Goal: Transaction & Acquisition: Purchase product/service

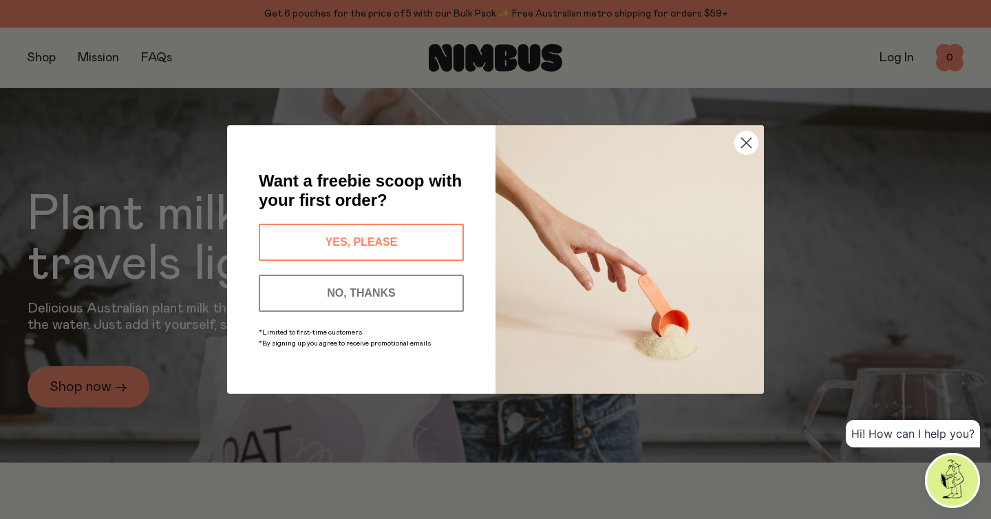
scroll to position [118, 0]
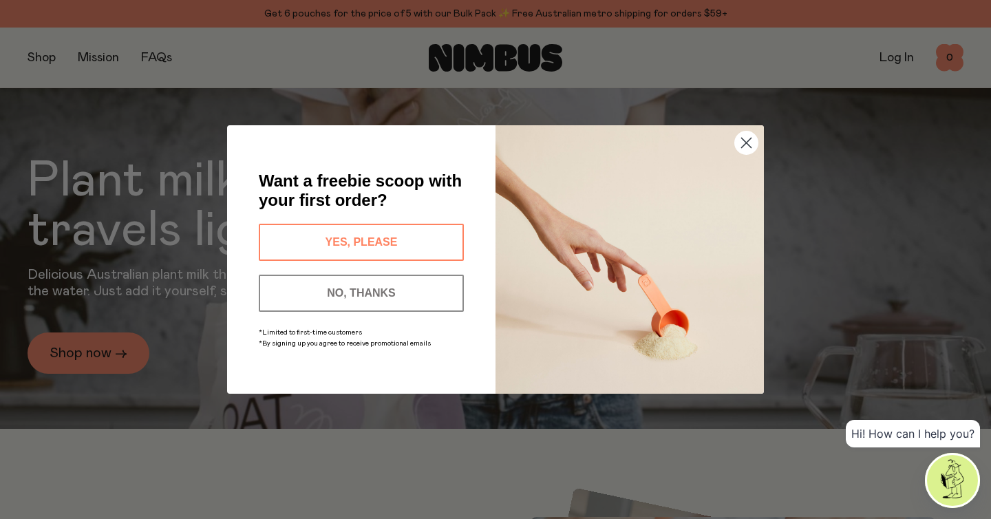
click at [749, 144] on circle "Close dialog" at bounding box center [746, 142] width 23 height 23
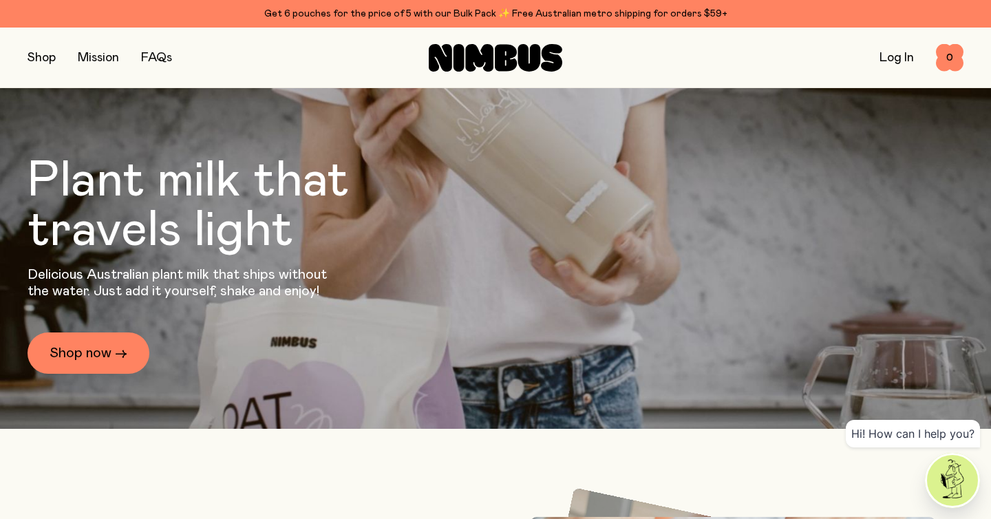
click at [47, 62] on button "button" at bounding box center [42, 57] width 28 height 19
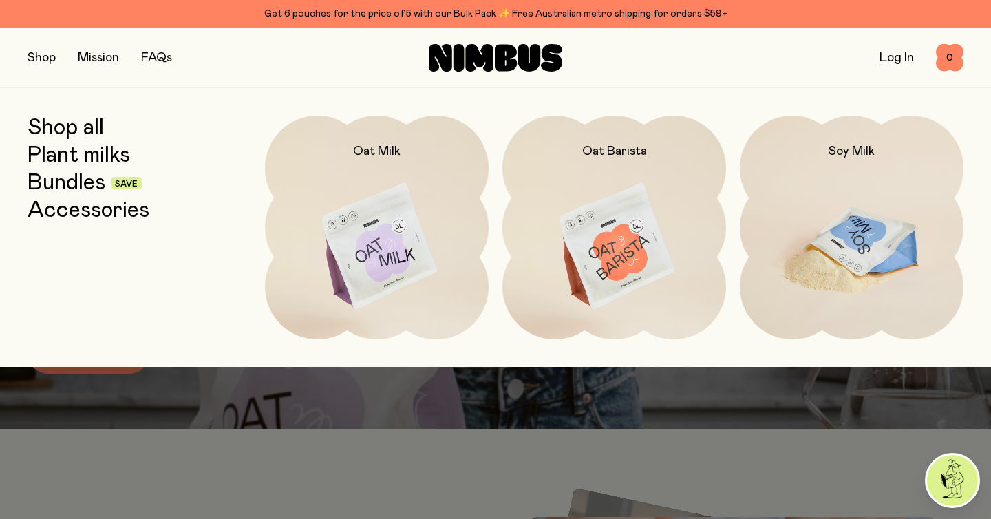
click at [838, 217] on img at bounding box center [852, 247] width 224 height 263
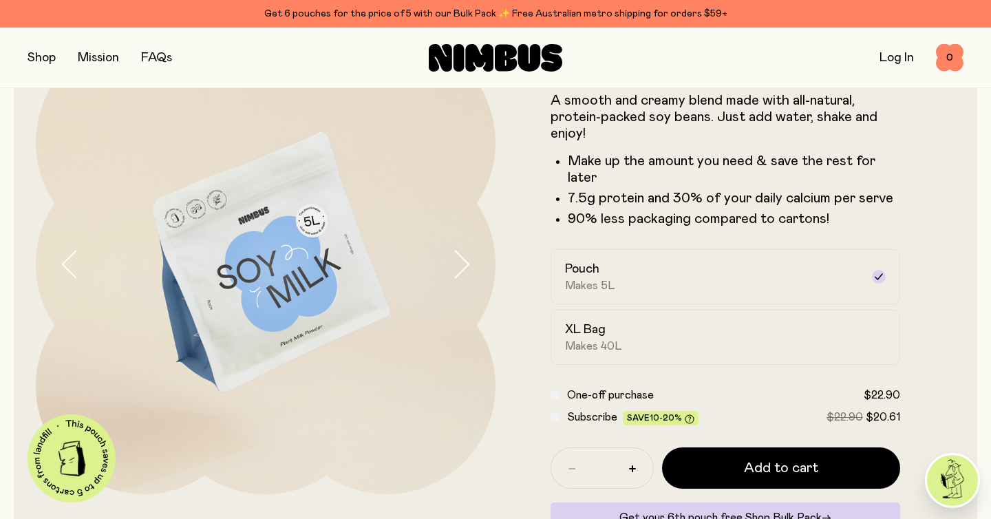
scroll to position [93, 0]
click at [839, 338] on div "XL Bag Makes 40L" at bounding box center [713, 337] width 296 height 32
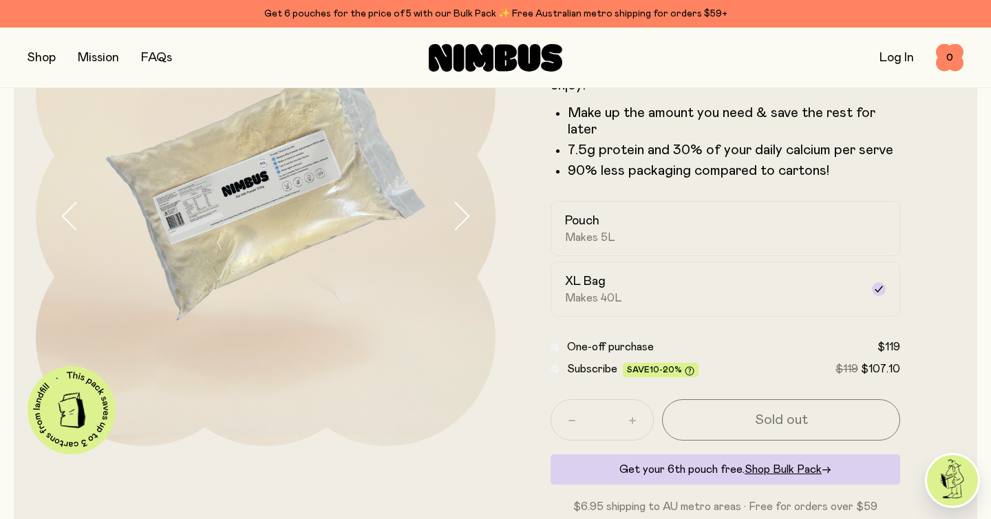
scroll to position [133, 0]
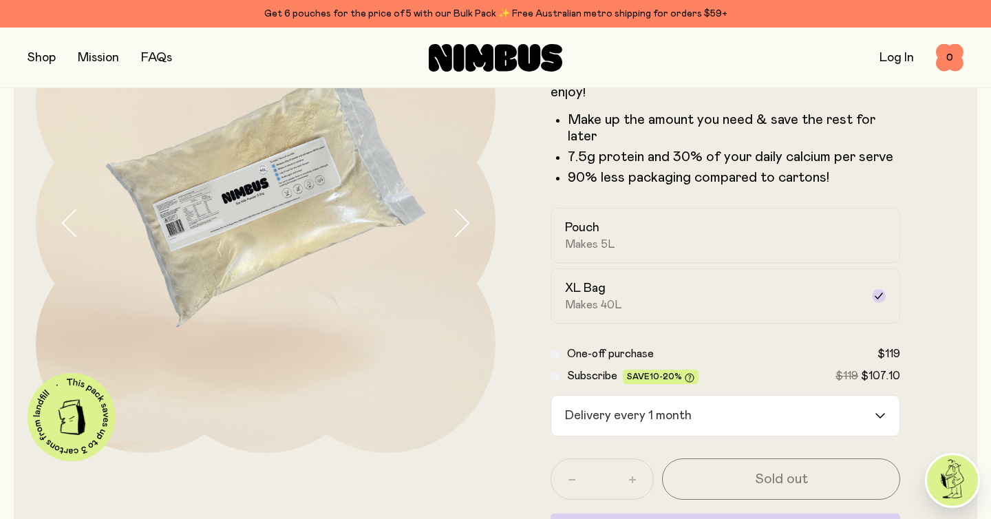
click at [644, 408] on div "Delivery every 1 month" at bounding box center [712, 416] width 323 height 40
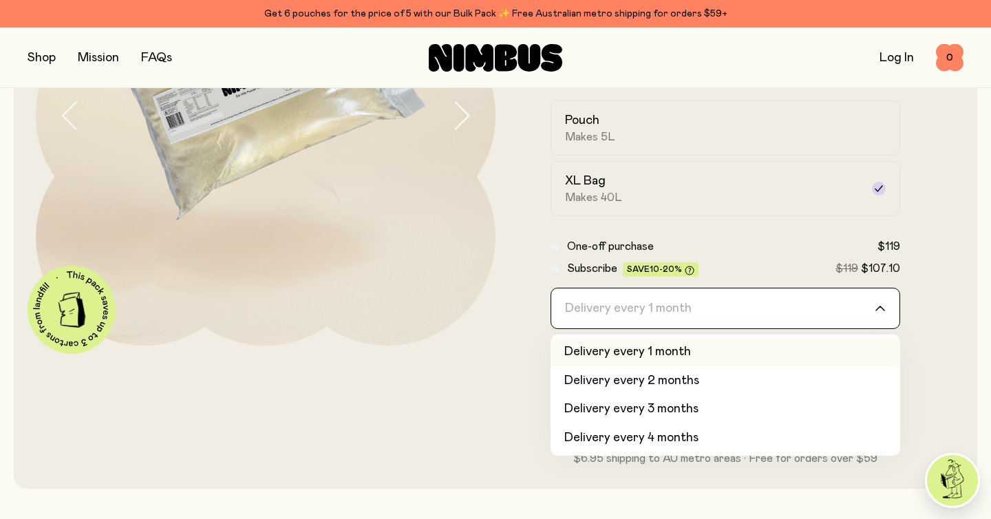
scroll to position [244, 0]
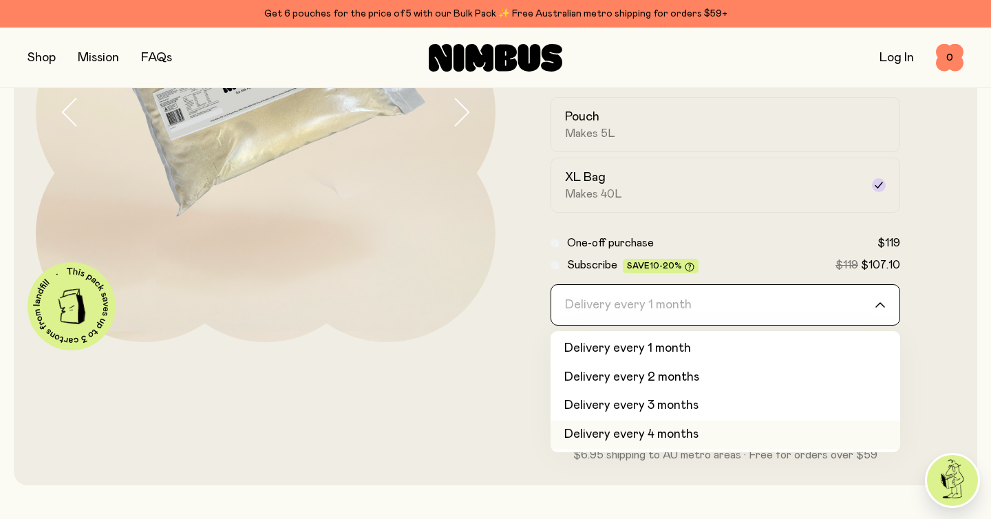
click at [579, 435] on li "Delivery every 4 months" at bounding box center [725, 434] width 350 height 29
click at [780, 316] on input "Search for option" at bounding box center [716, 305] width 314 height 40
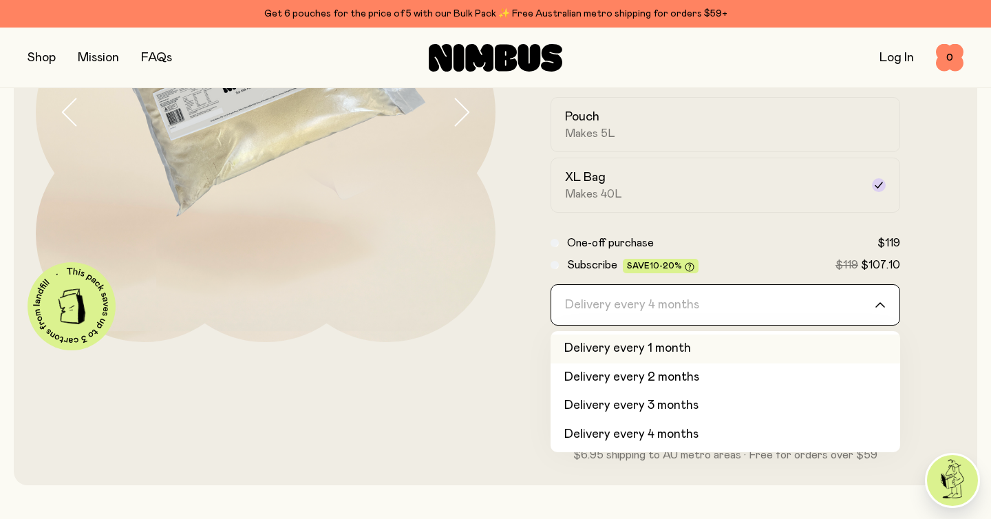
click at [749, 345] on li "Delivery every 1 month" at bounding box center [725, 348] width 350 height 29
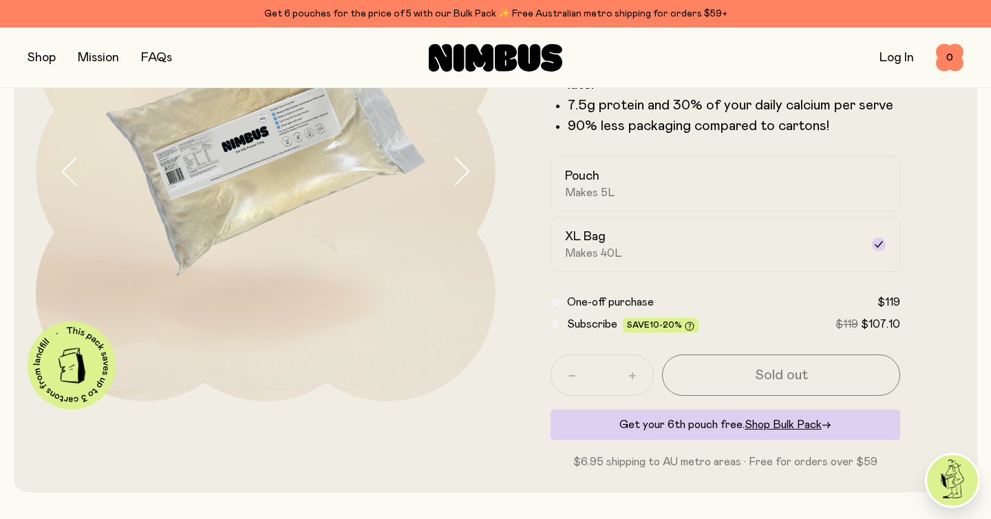
scroll to position [162, 0]
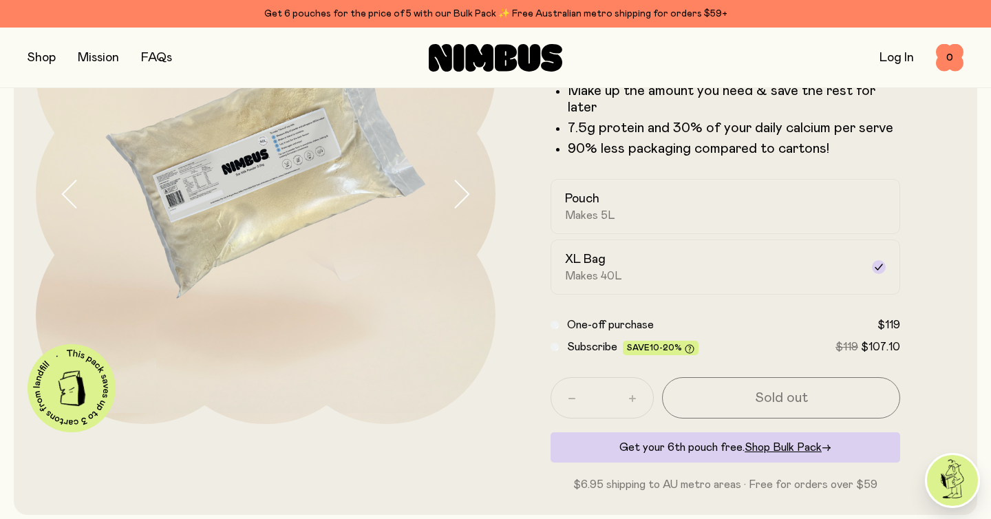
click at [46, 393] on div at bounding box center [72, 388] width 88 height 88
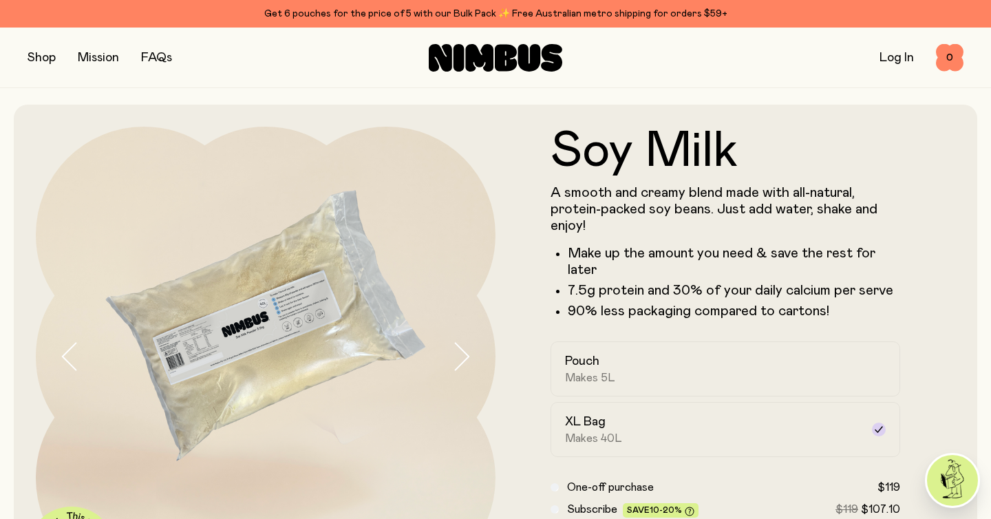
click at [283, 334] on img at bounding box center [266, 357] width 460 height 460
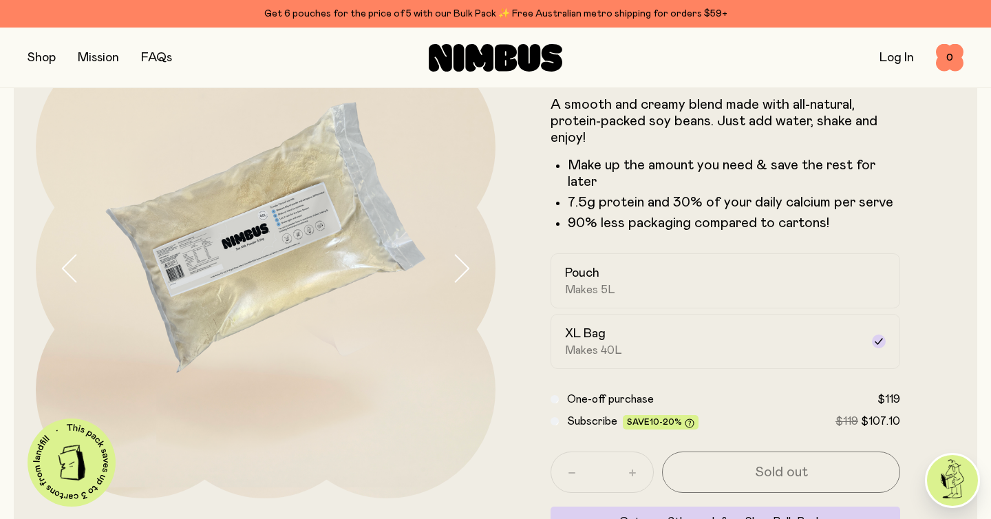
scroll to position [90, 0]
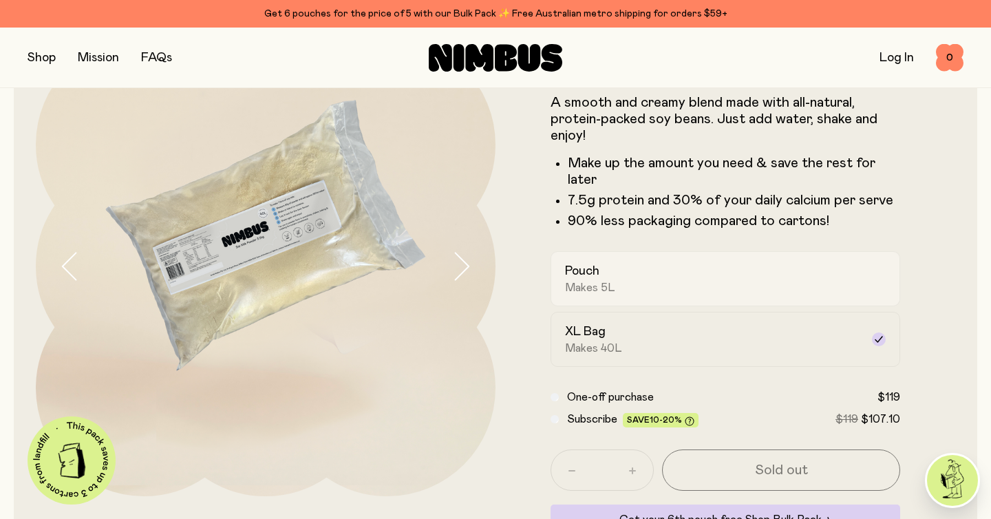
click at [644, 280] on div "Pouch Makes 5L" at bounding box center [713, 279] width 296 height 32
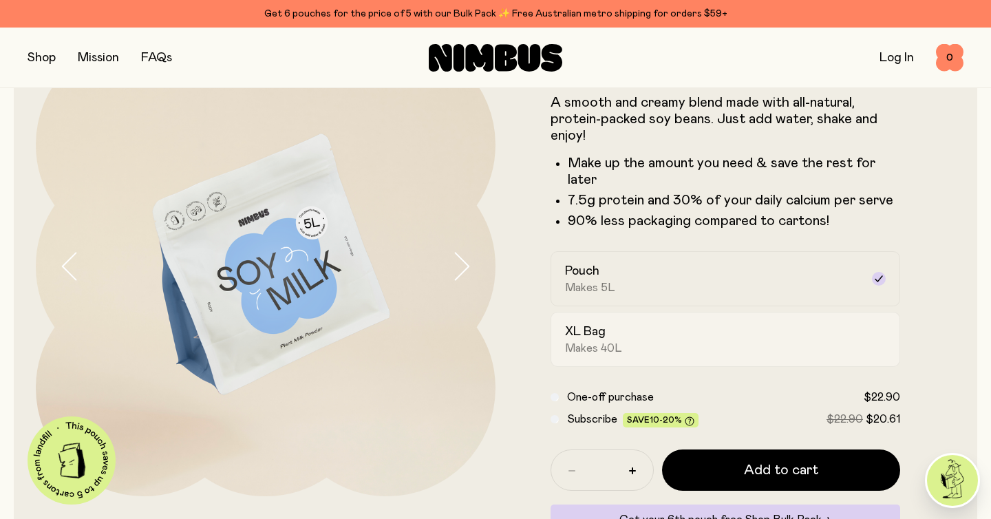
click at [622, 339] on div "XL Bag Makes 40L" at bounding box center [713, 339] width 296 height 32
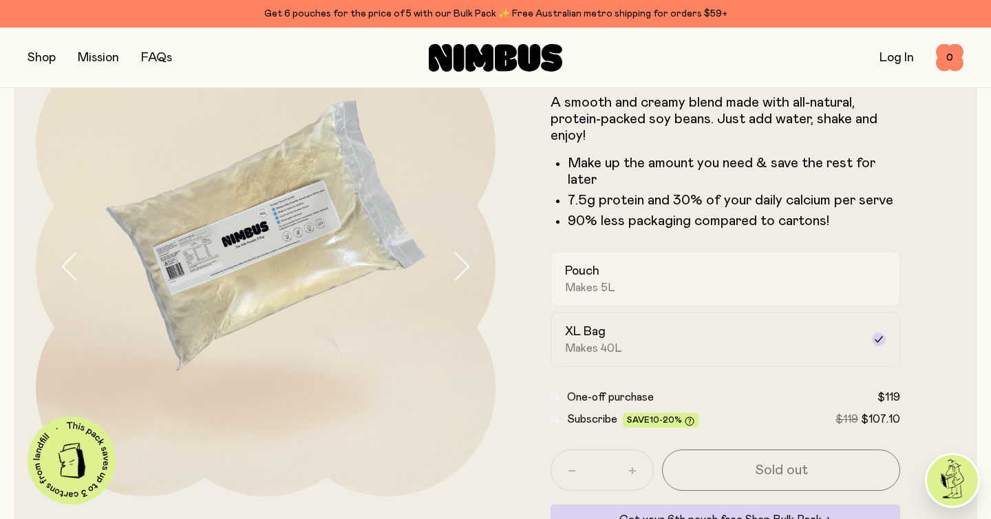
click at [646, 291] on div "Pouch Makes 5L" at bounding box center [713, 279] width 296 height 32
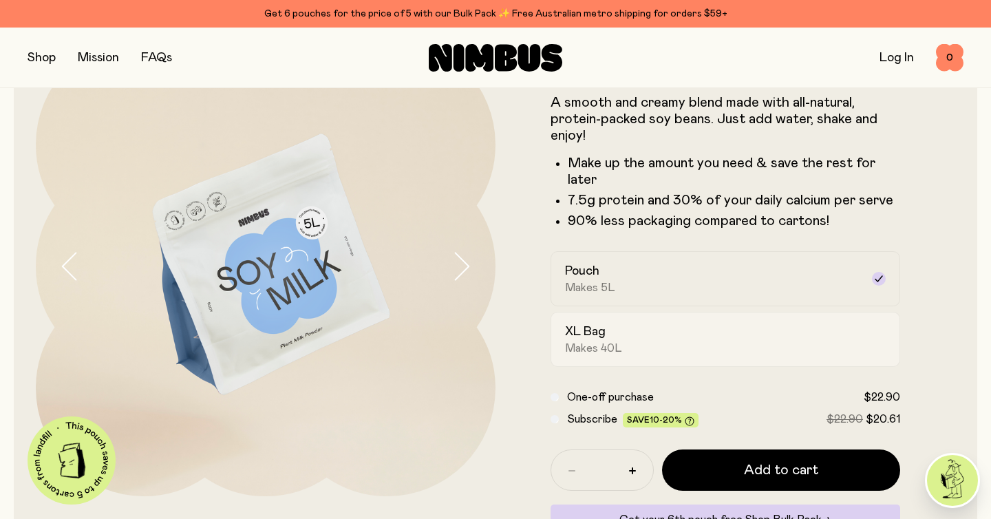
click at [634, 341] on div "XL Bag Makes 40L" at bounding box center [713, 339] width 296 height 32
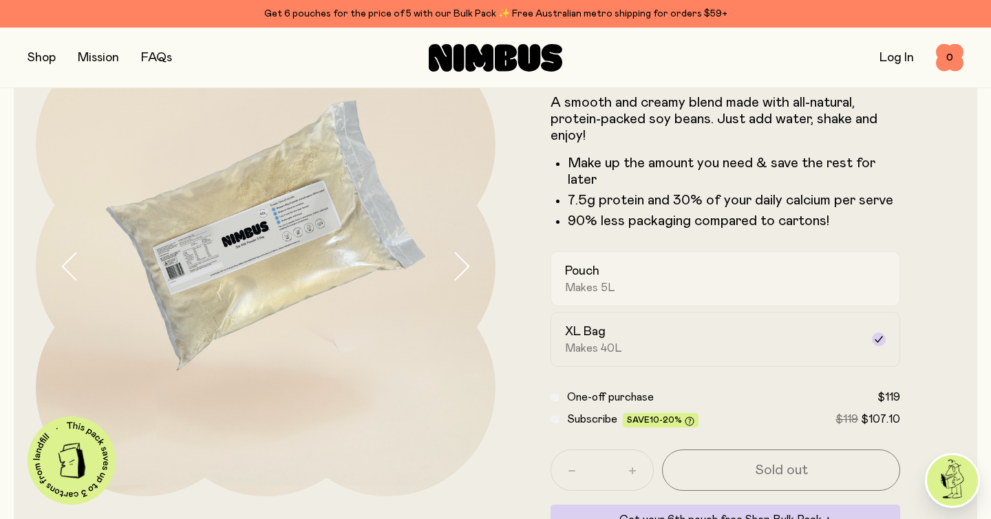
click at [638, 279] on div "Pouch Makes 5L" at bounding box center [713, 279] width 296 height 32
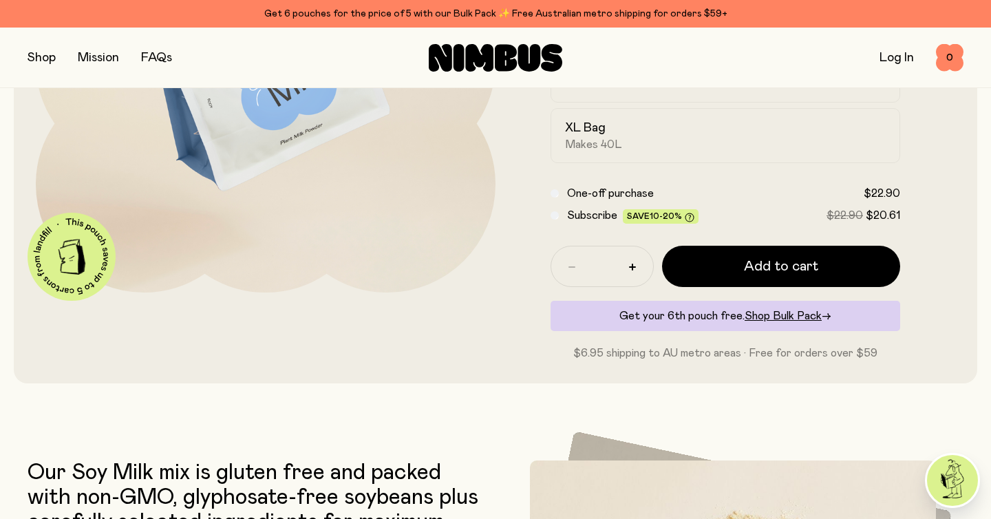
scroll to position [0, 0]
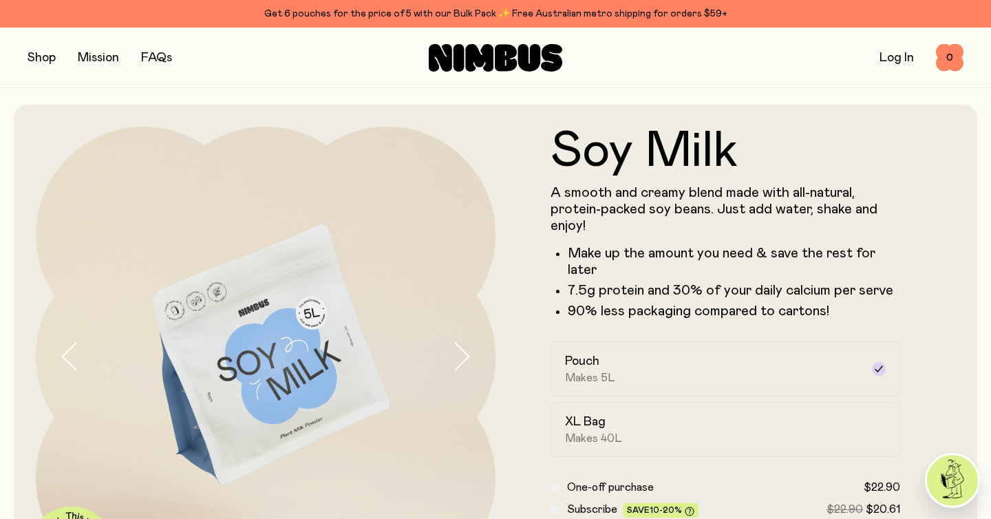
click at [38, 52] on button "button" at bounding box center [42, 57] width 28 height 19
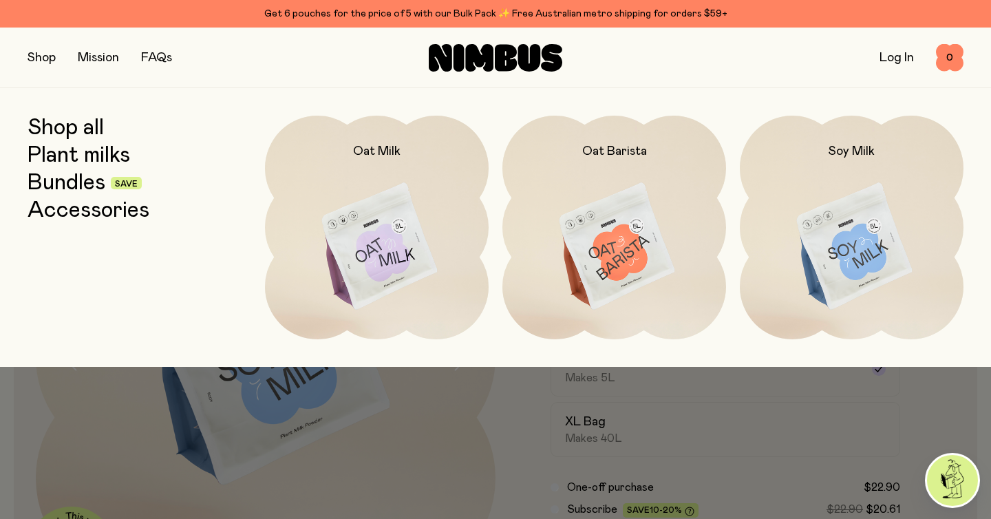
click at [63, 184] on link "Bundles" at bounding box center [67, 183] width 78 height 25
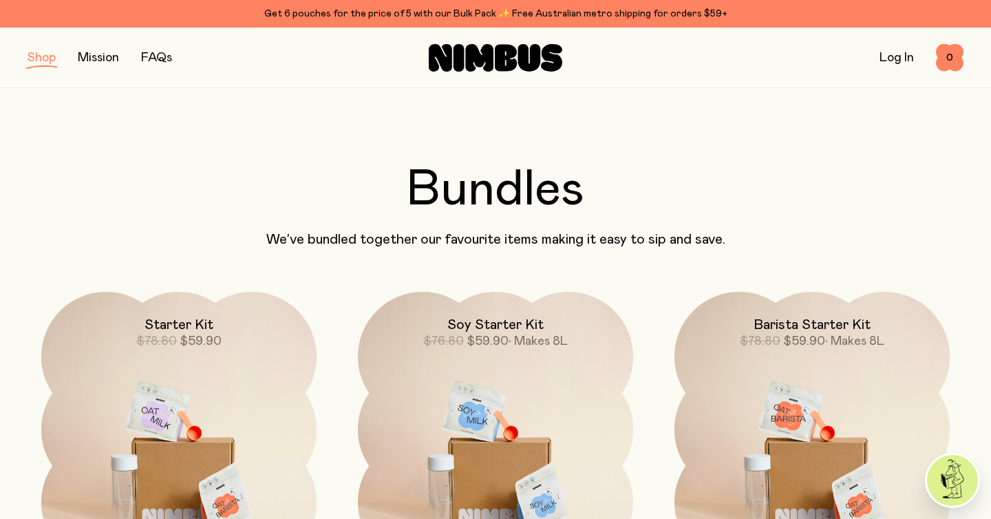
click at [44, 61] on button "button" at bounding box center [42, 57] width 28 height 19
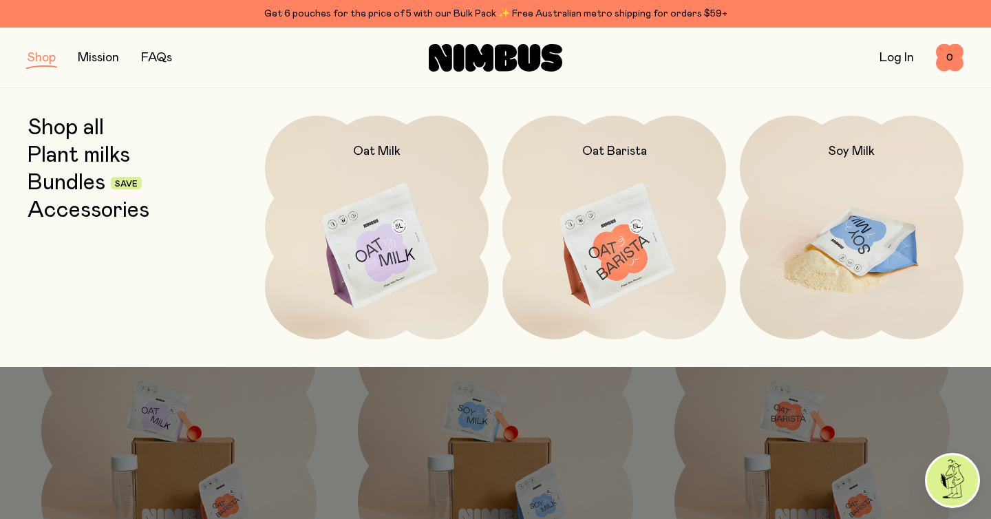
click at [835, 216] on img at bounding box center [852, 247] width 224 height 263
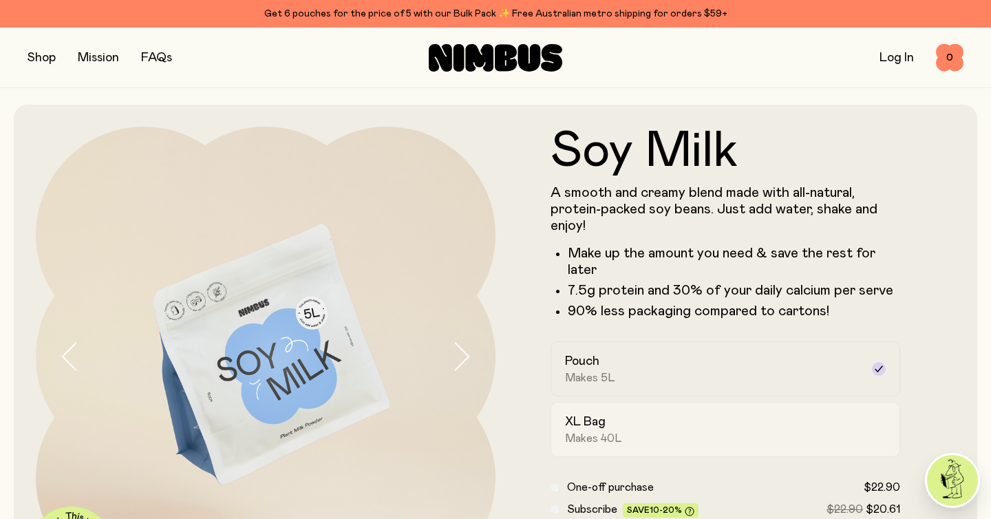
click at [588, 425] on h2 "XL Bag" at bounding box center [585, 422] width 41 height 17
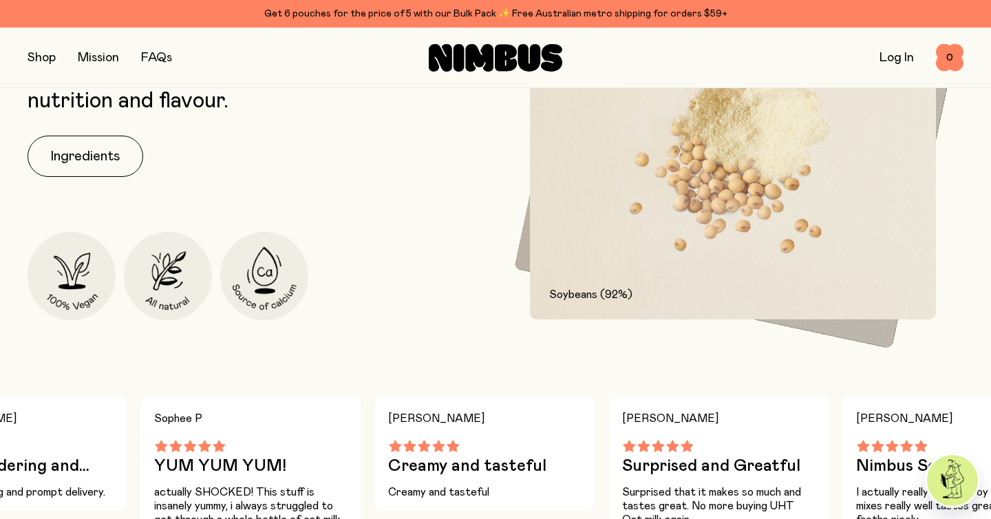
scroll to position [764, 0]
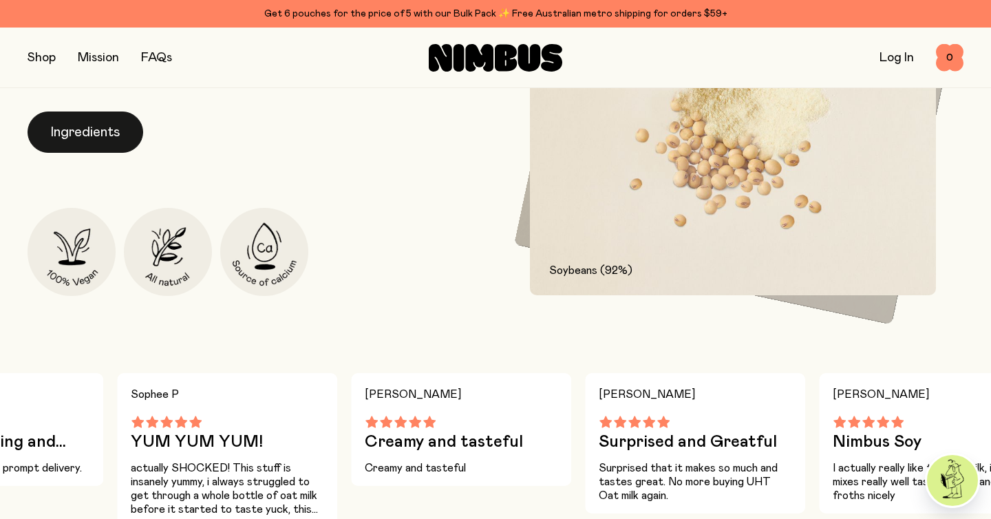
click at [118, 127] on button "Ingredients" at bounding box center [86, 131] width 116 height 41
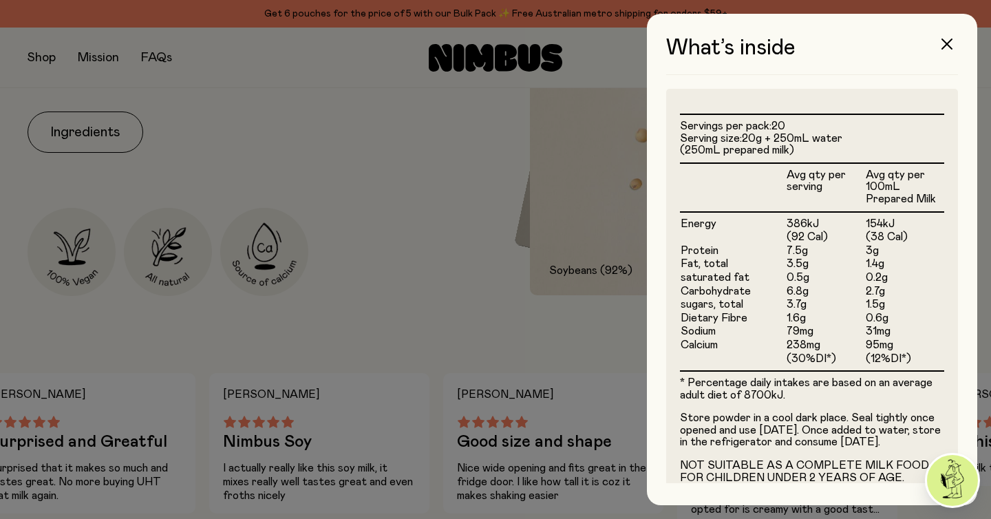
scroll to position [372, 0]
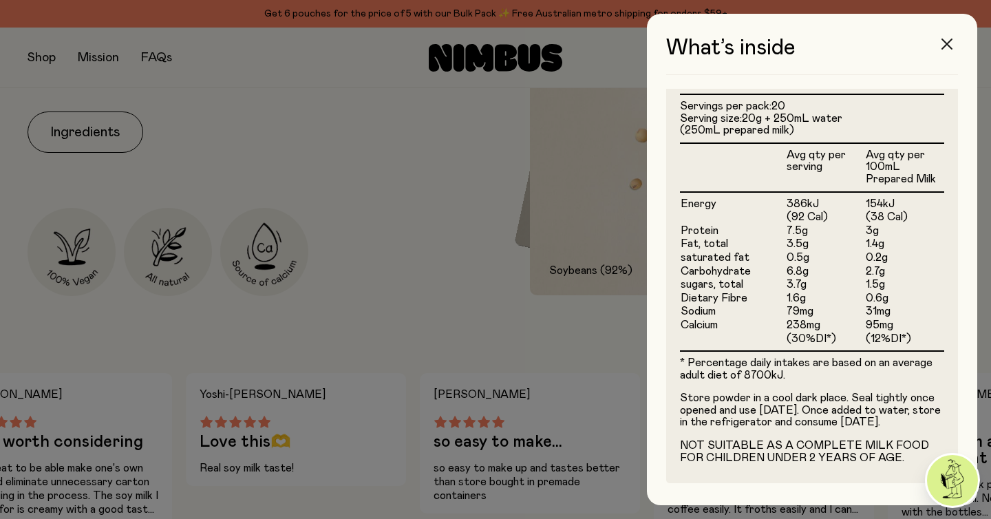
click at [947, 43] on icon "button" at bounding box center [946, 44] width 11 height 11
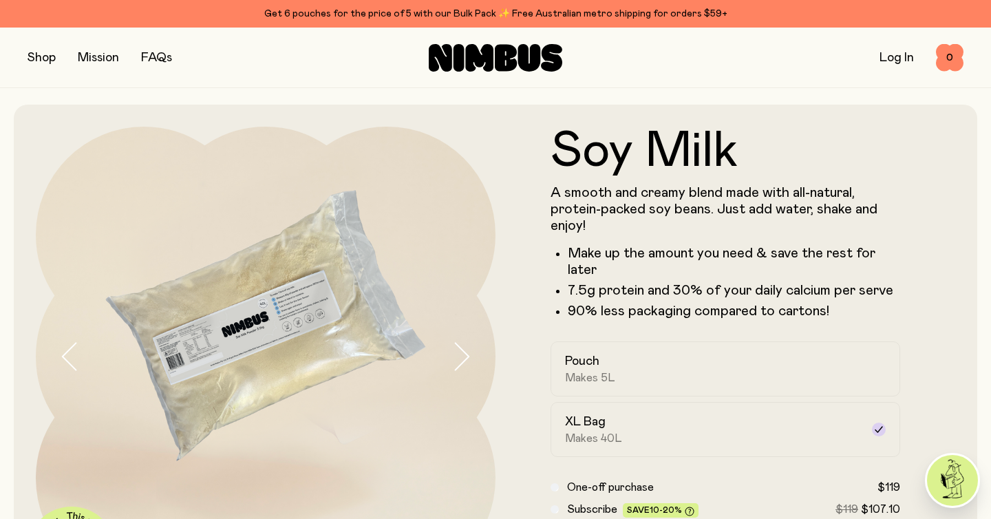
scroll to position [764, 0]
